Goal: Information Seeking & Learning: Check status

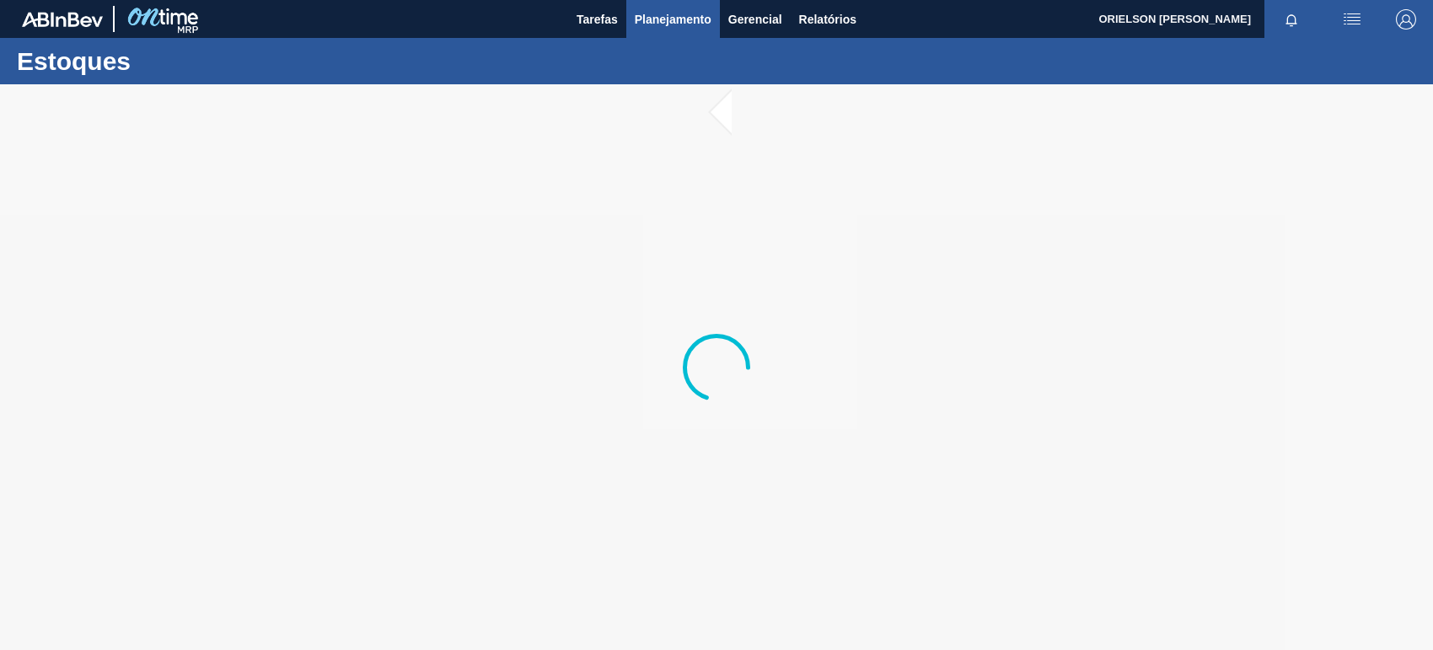
click at [689, 26] on span "Planejamento" at bounding box center [673, 19] width 77 height 20
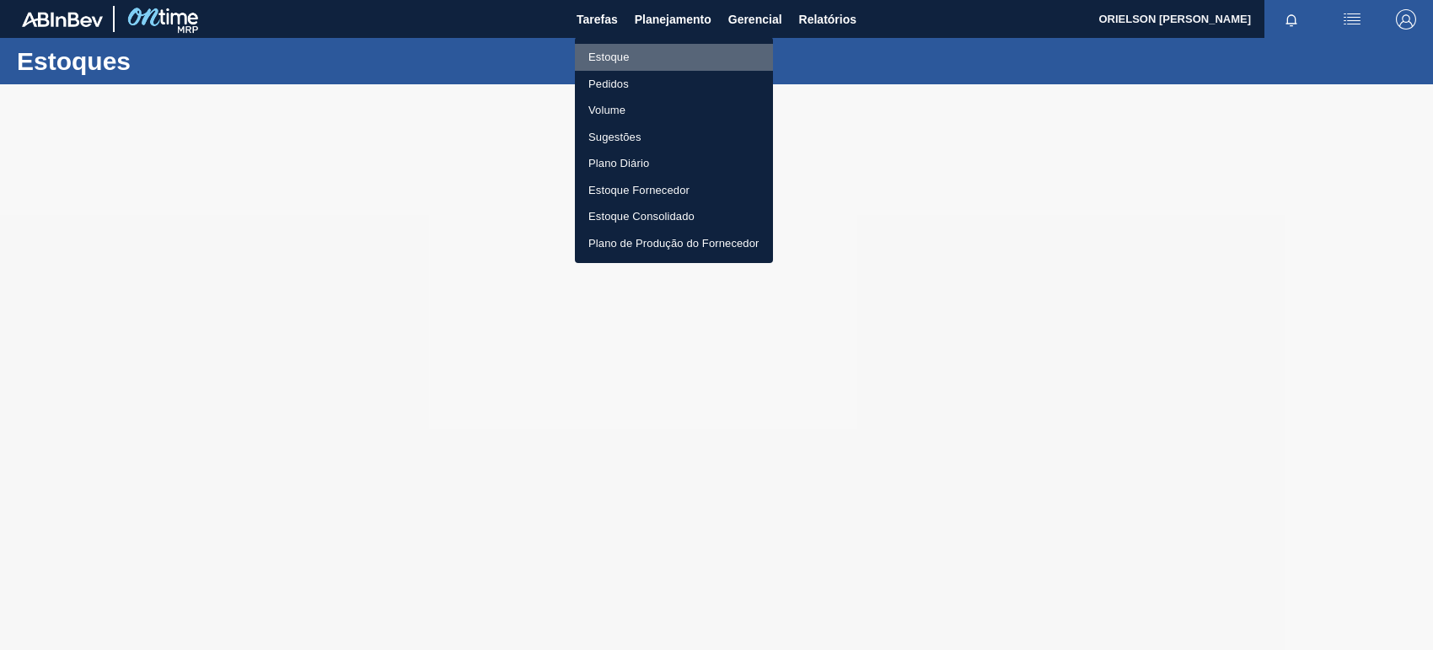
click at [698, 59] on li "Estoque" at bounding box center [674, 57] width 198 height 27
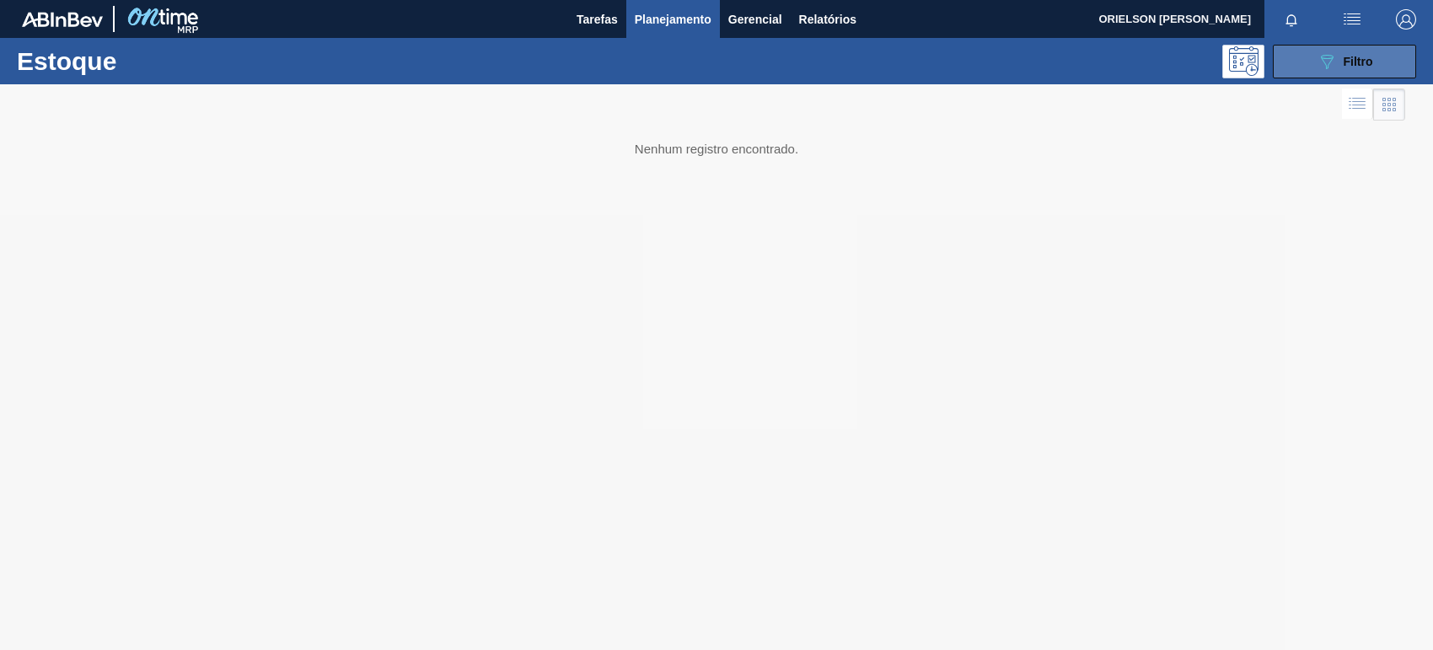
click at [1370, 64] on span "Filtro" at bounding box center [1359, 61] width 30 height 13
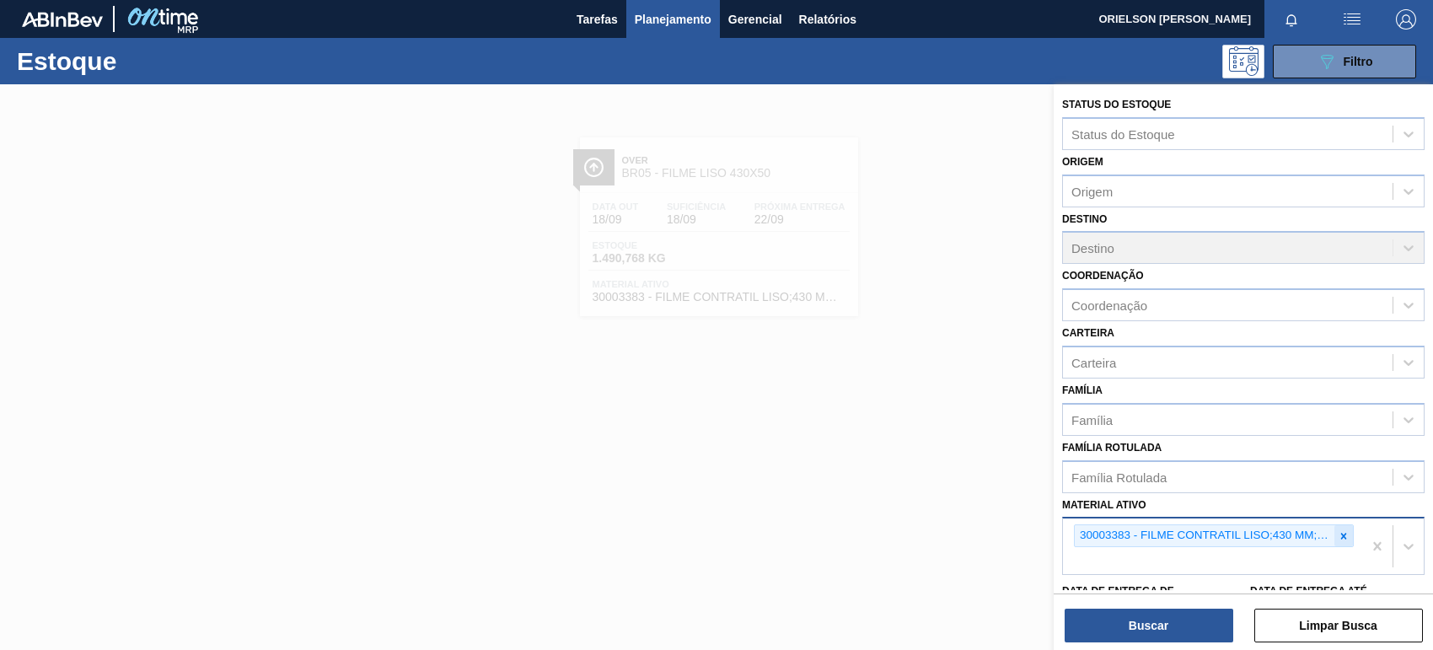
click at [1346, 534] on icon at bounding box center [1344, 536] width 12 height 12
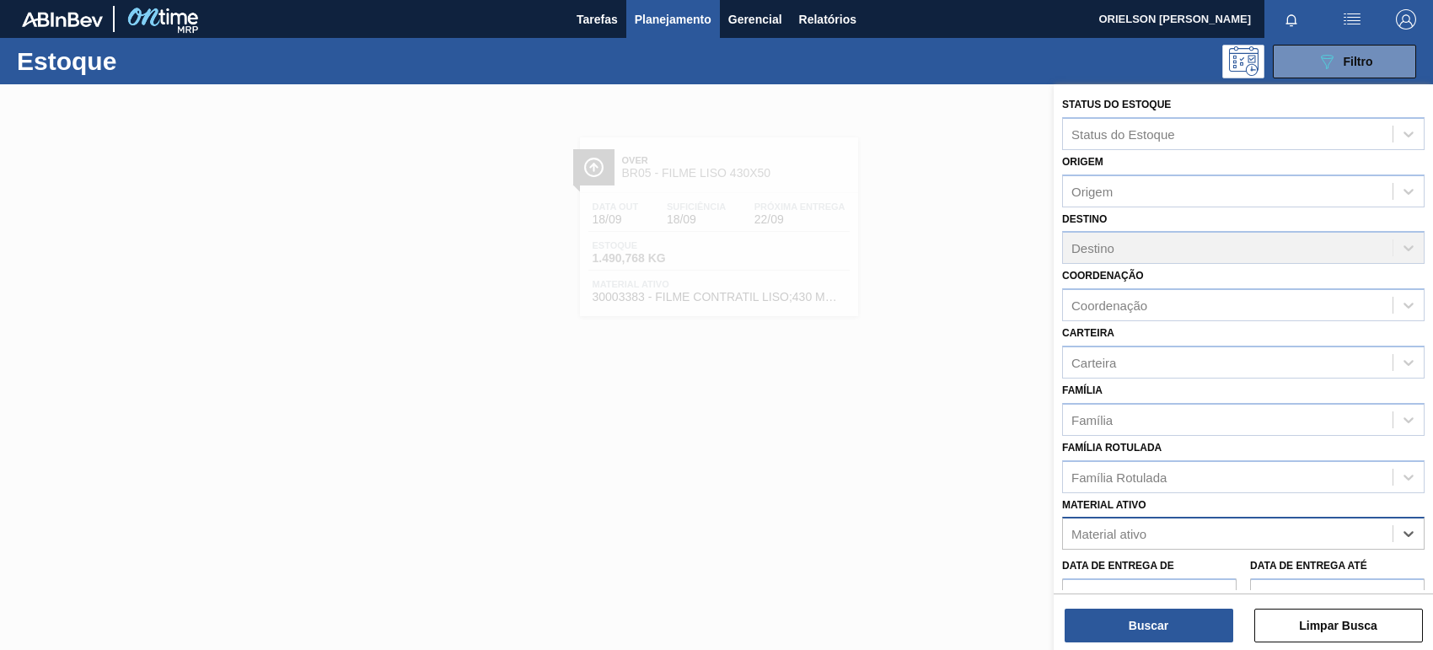
click at [1333, 540] on div "Material ativo" at bounding box center [1228, 534] width 330 height 24
type ativo "acucar"
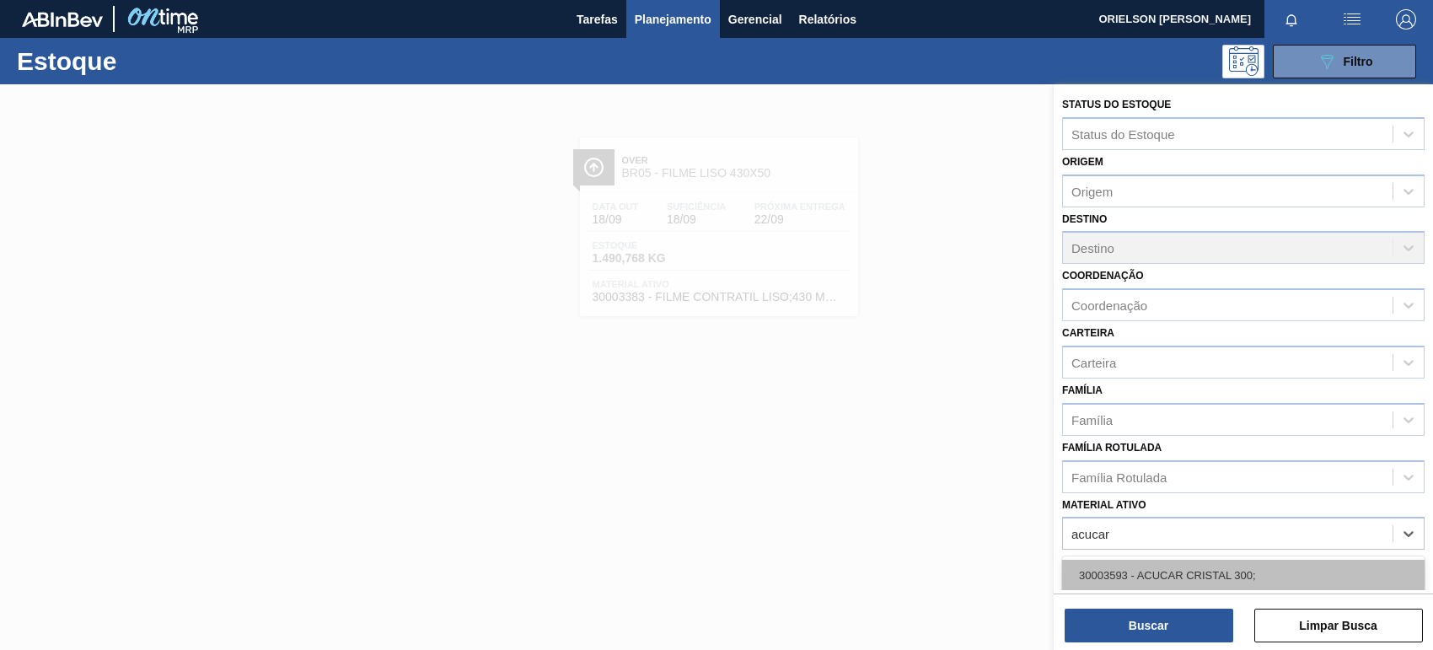
click at [1324, 570] on div "30003593 - ACUCAR CRISTAL 300;" at bounding box center [1243, 575] width 363 height 31
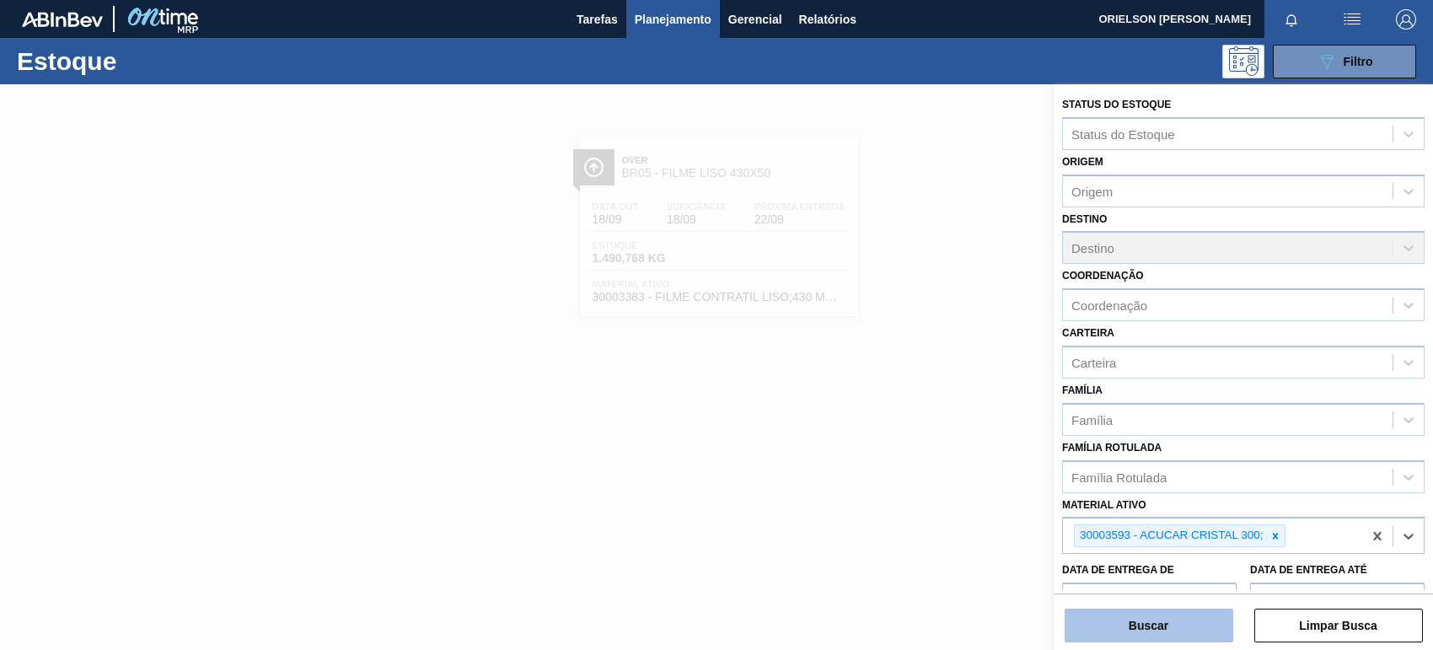
click at [1215, 617] on button "Buscar" at bounding box center [1149, 626] width 169 height 34
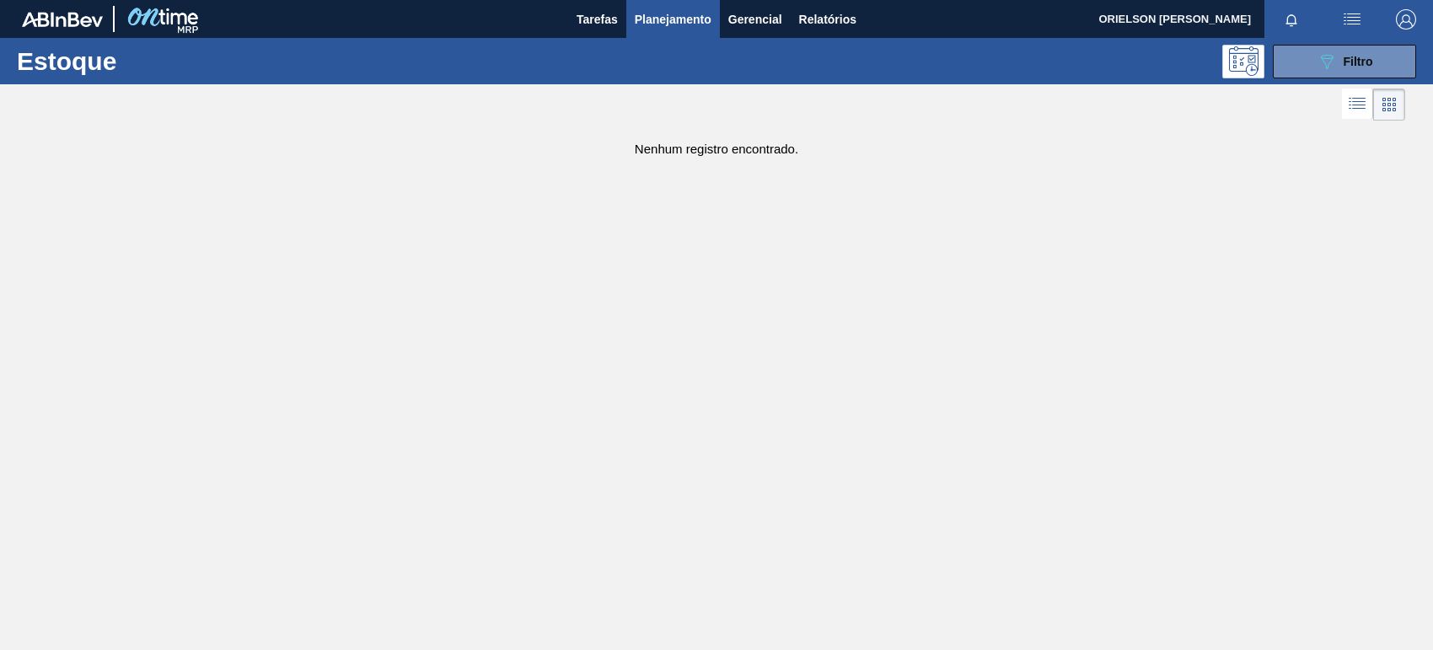
click at [1320, 81] on div "Estoque 089F7B8B-B2A5-4AFE-B5C0-19BA573D28AC Filtro" at bounding box center [716, 61] width 1433 height 46
click at [1320, 80] on div "Estoque 089F7B8B-B2A5-4AFE-B5C0-19BA573D28AC Filtro" at bounding box center [716, 61] width 1433 height 46
click at [1318, 66] on icon "089F7B8B-B2A5-4AFE-B5C0-19BA573D28AC" at bounding box center [1327, 61] width 20 height 20
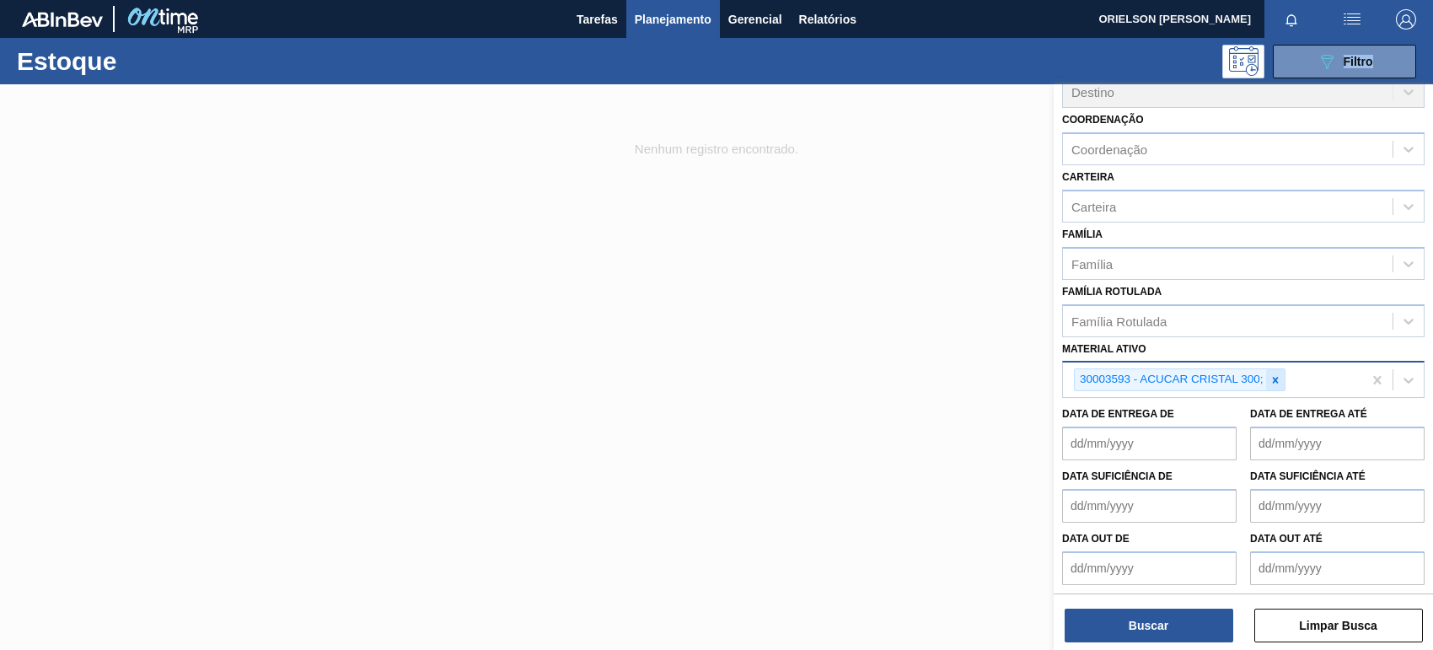
click at [1278, 378] on icon at bounding box center [1276, 380] width 12 height 12
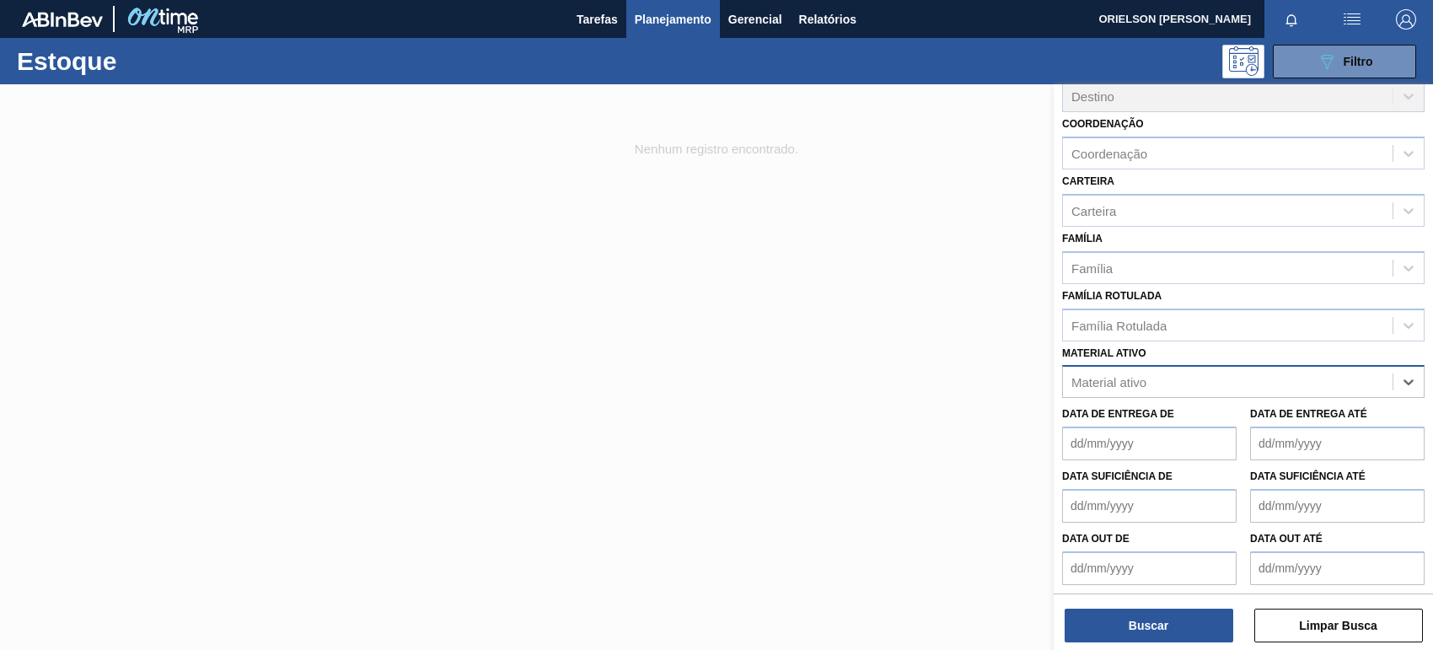
click at [1278, 378] on div "Material ativo" at bounding box center [1228, 382] width 330 height 24
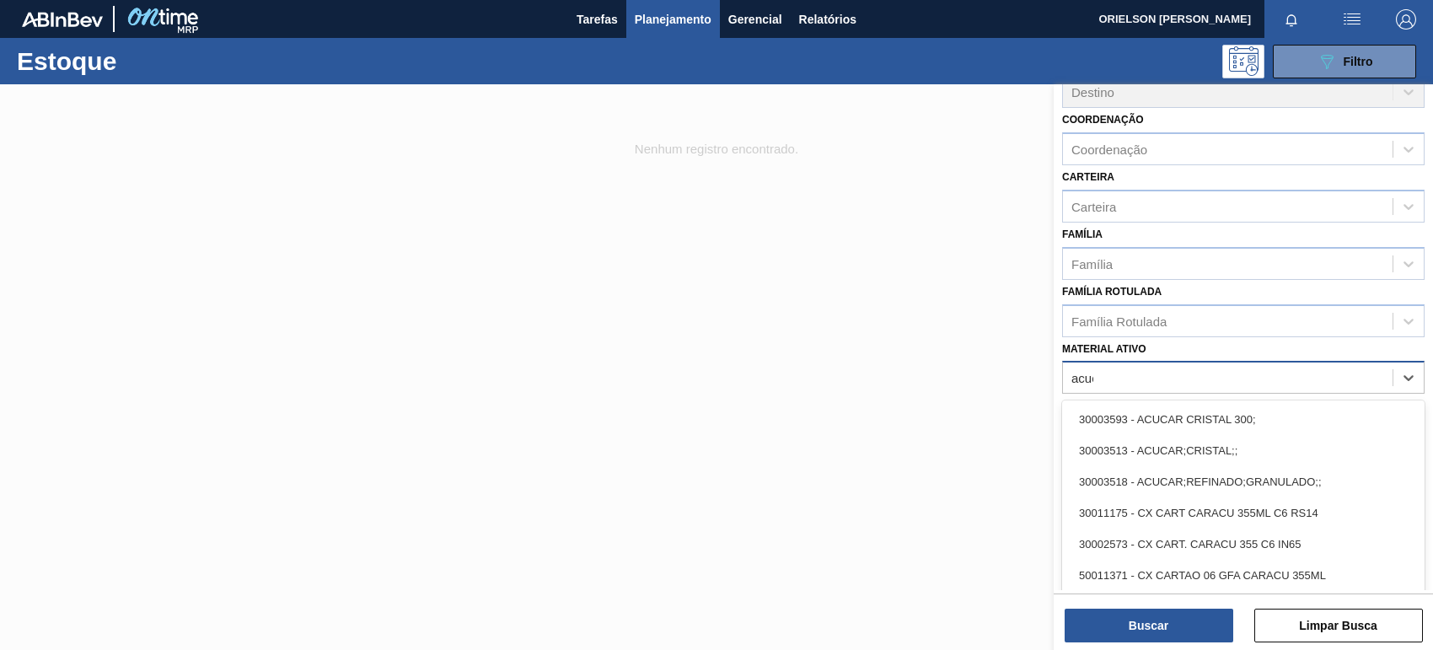
scroll to position [152, 0]
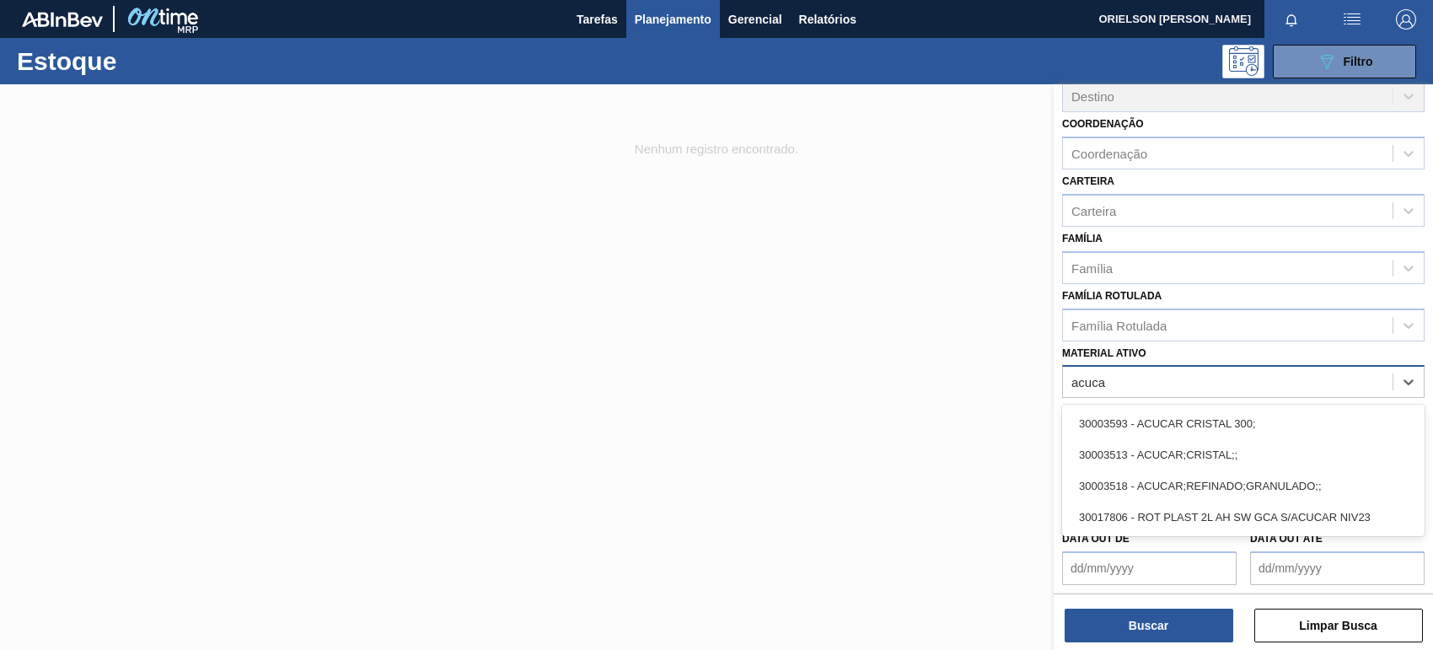
type ativo "acucar"
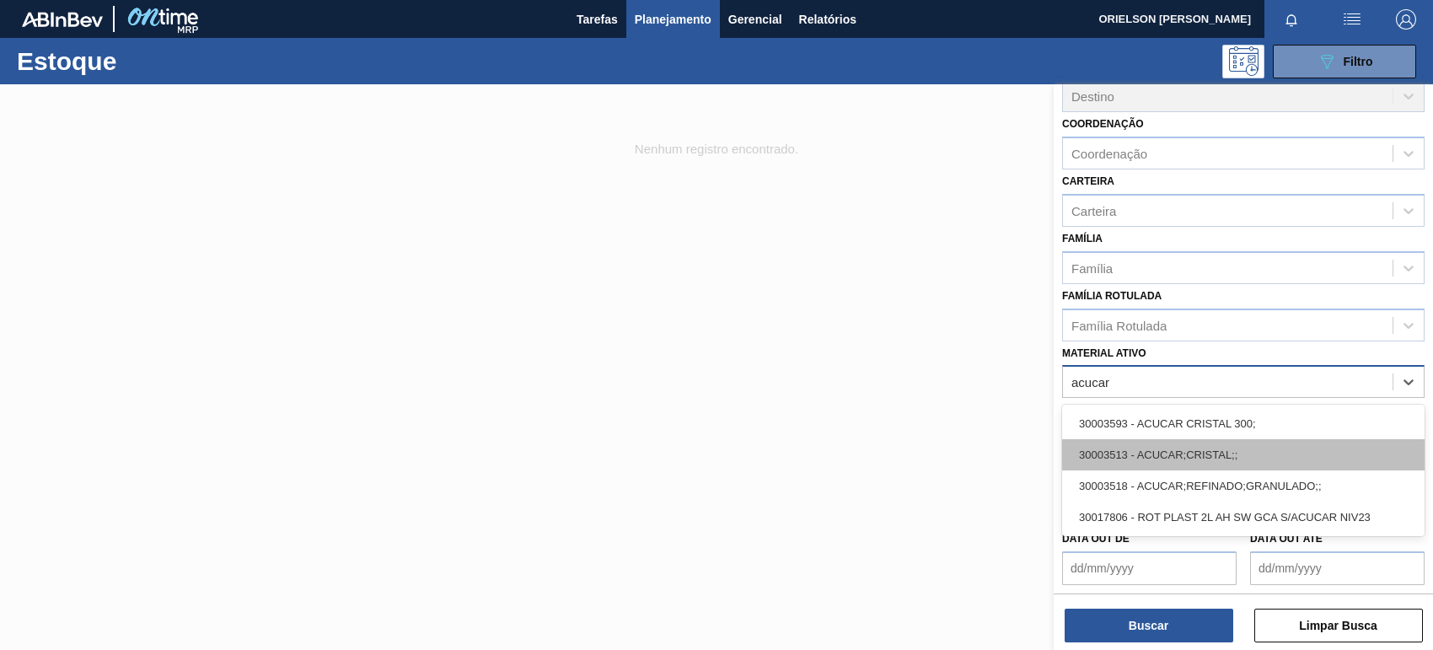
click at [1204, 454] on div "30003513 - ACUCAR;CRISTAL;;" at bounding box center [1243, 454] width 363 height 31
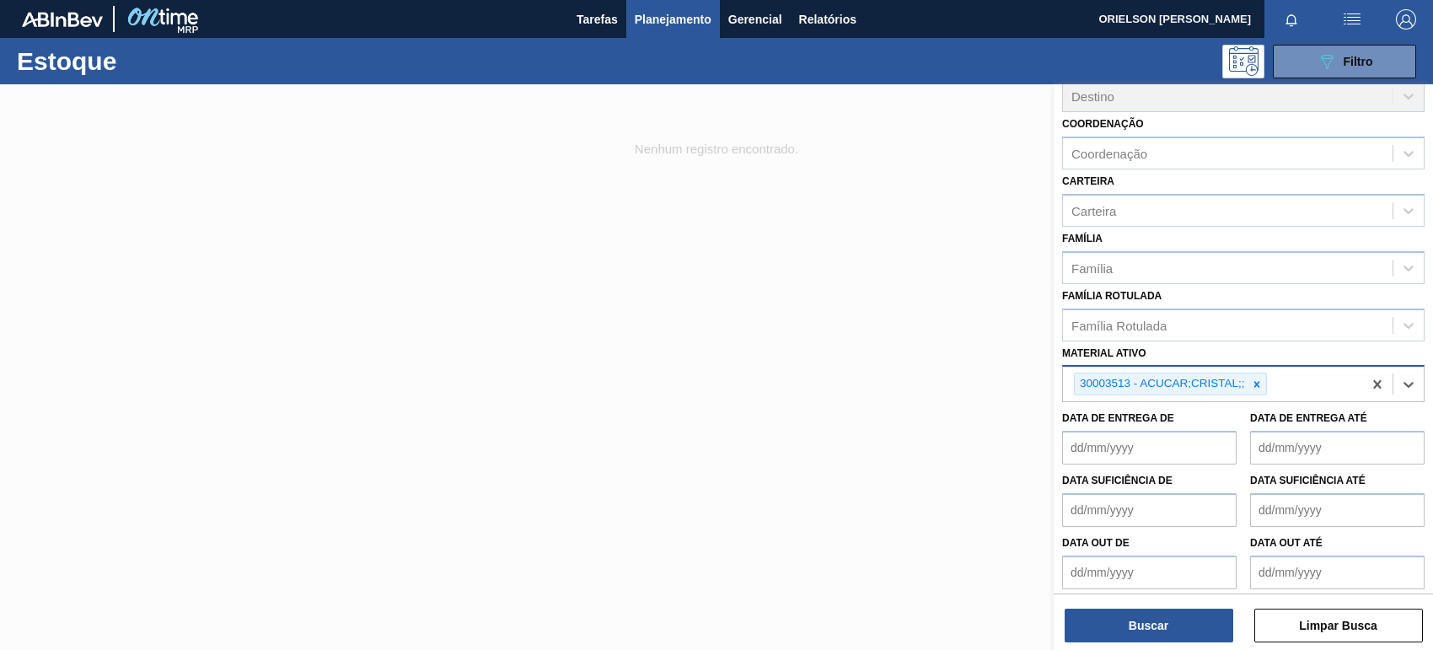
scroll to position [156, 0]
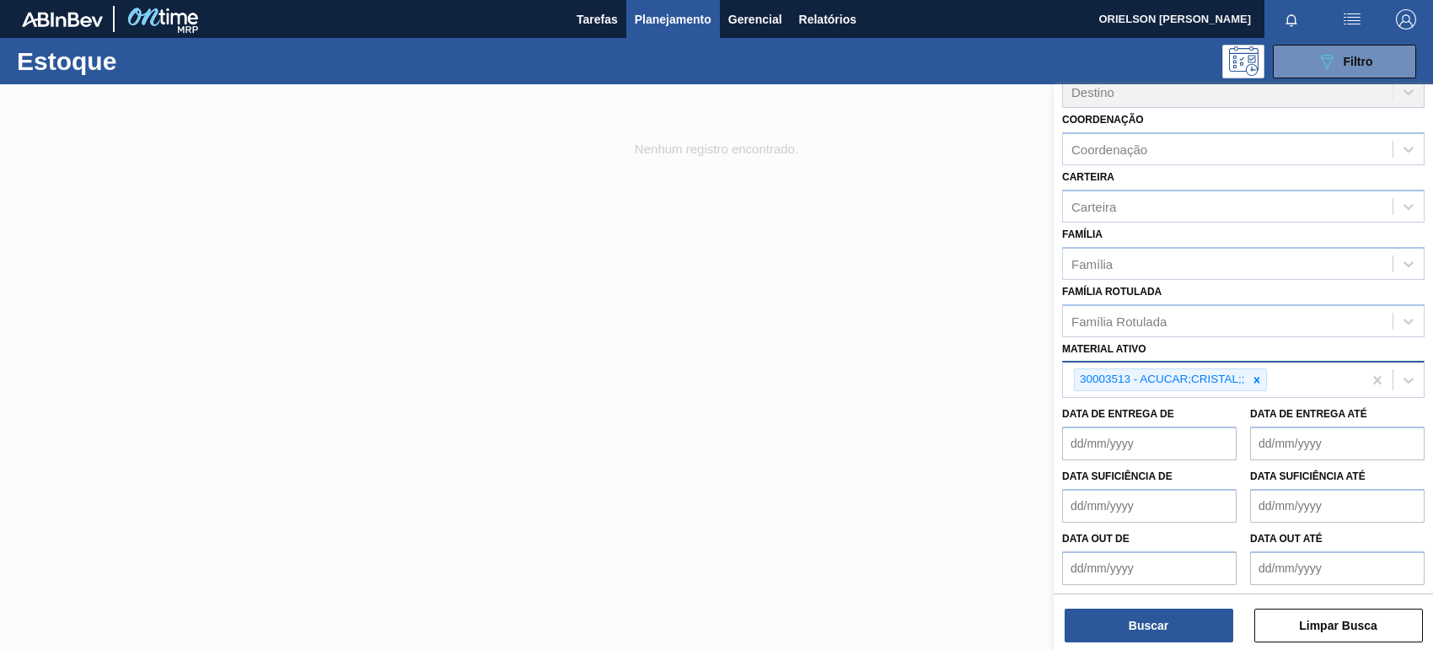
click at [1164, 595] on div "Buscar Limpar Busca" at bounding box center [1243, 617] width 379 height 47
click at [1164, 613] on button "Buscar" at bounding box center [1149, 626] width 169 height 34
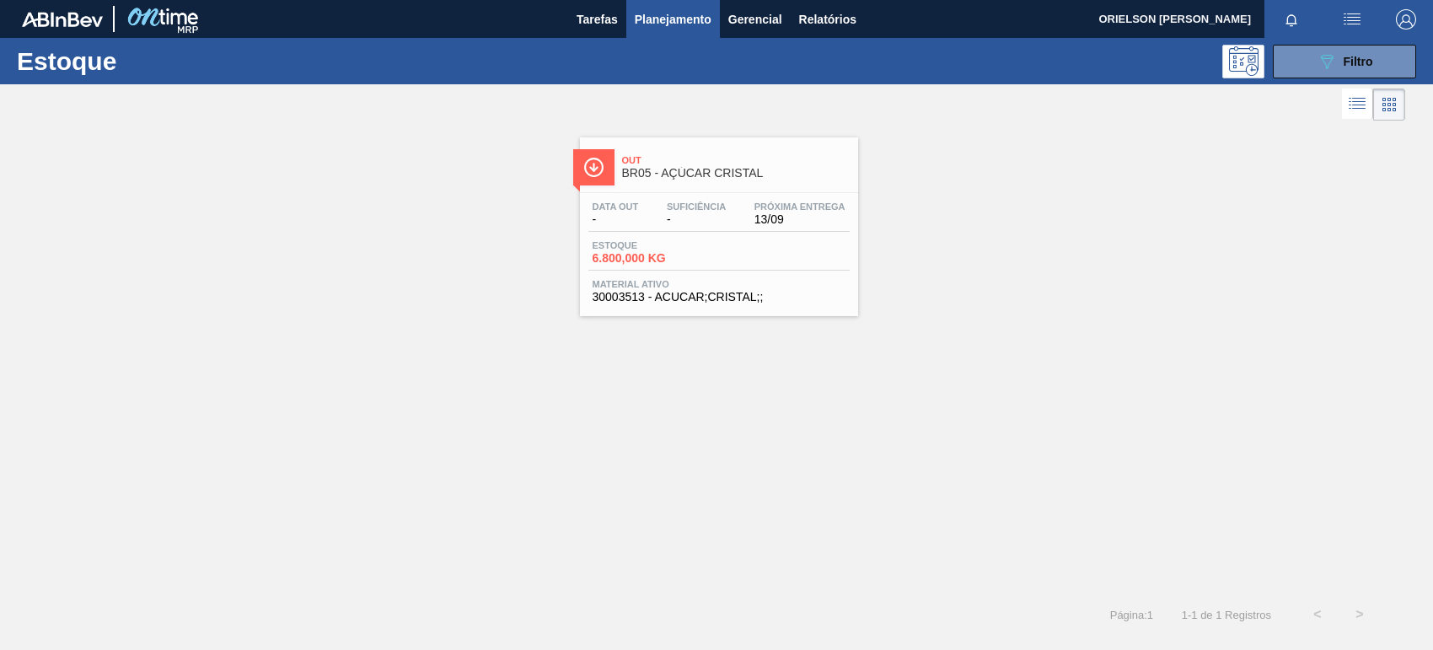
click at [759, 234] on div "Data out - Suficiência - Próxima Entrega 13/09 Estoque 6.800,000 KG Material at…" at bounding box center [719, 250] width 278 height 115
